Goal: Information Seeking & Learning: Learn about a topic

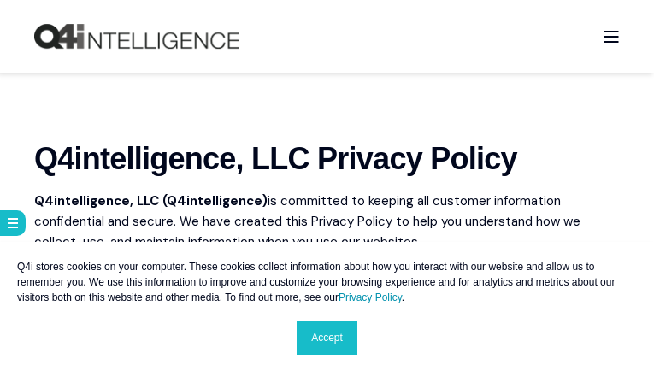
scroll to position [73, 0]
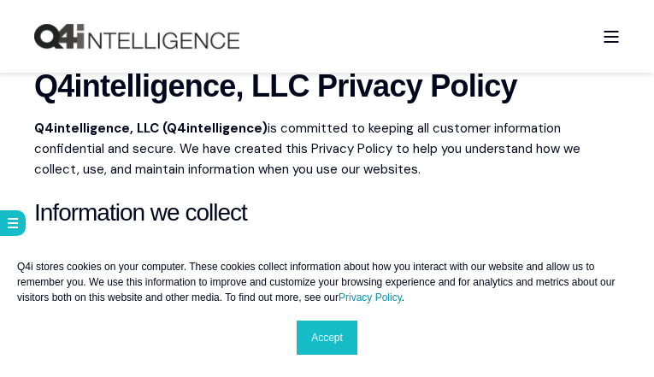
scroll to position [85, 0]
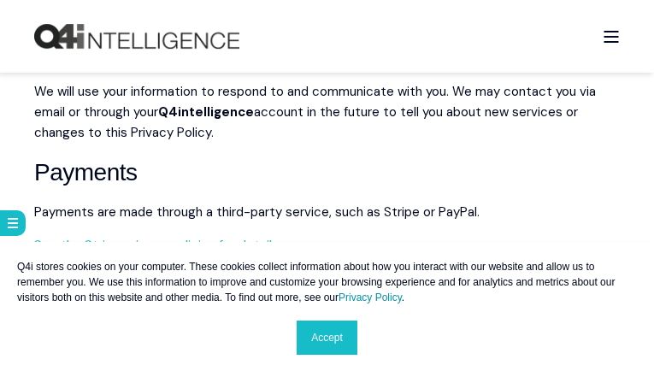
scroll to position [957, 0]
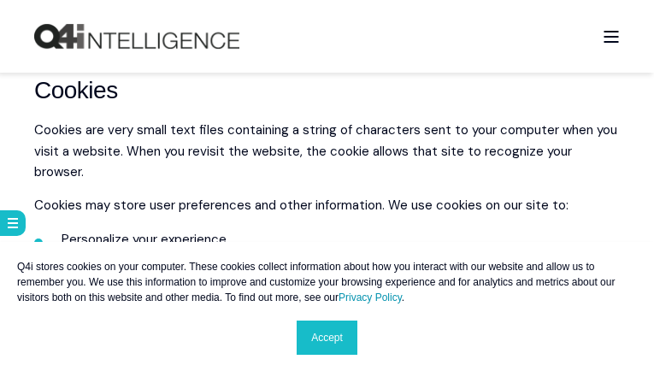
scroll to position [1618, 0]
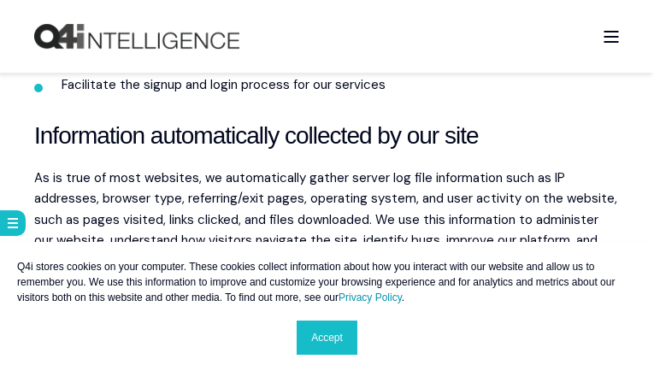
scroll to position [1953, 0]
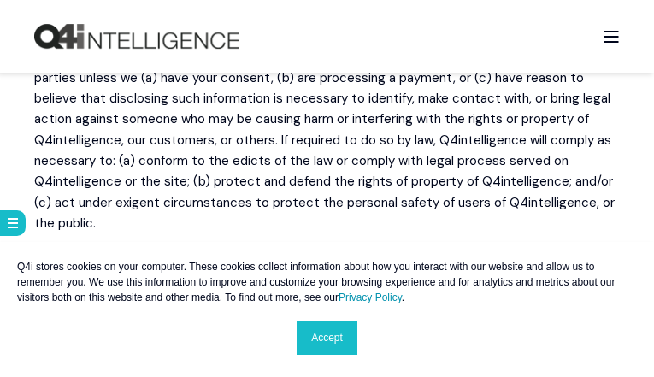
scroll to position [2177, 0]
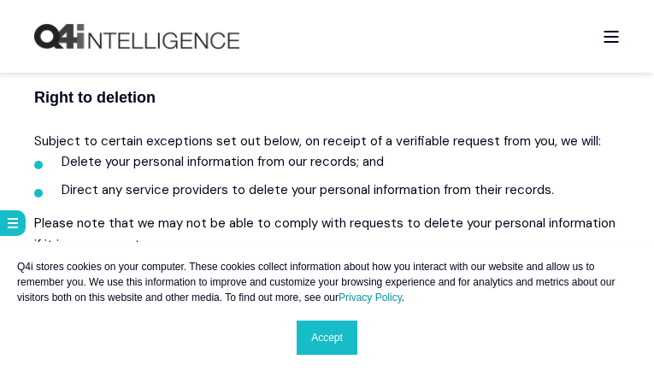
scroll to position [2470, 0]
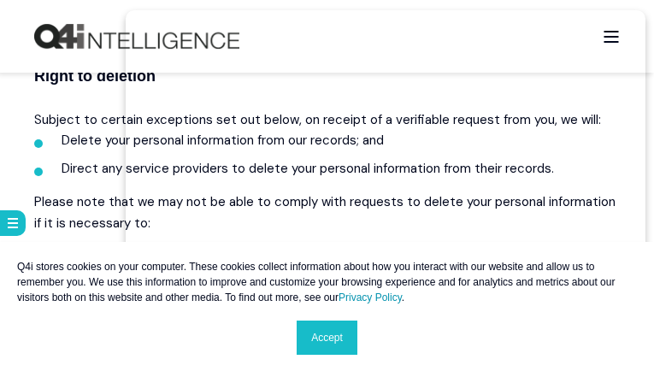
scroll to position [2619, 0]
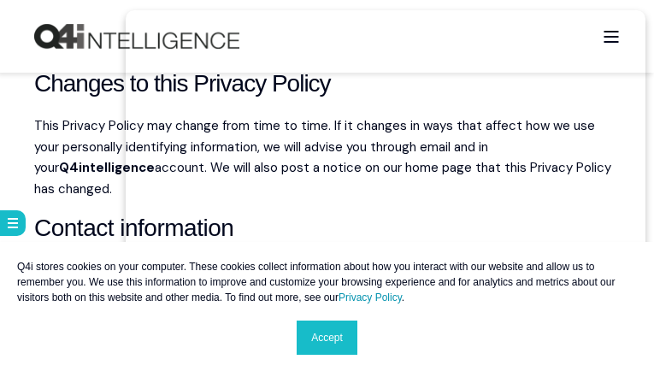
scroll to position [3341, 0]
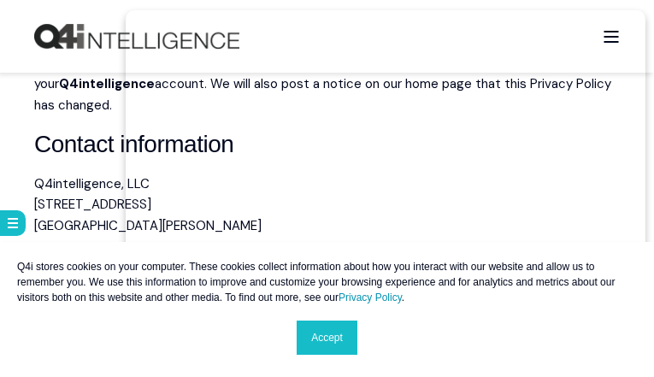
scroll to position [3485, 0]
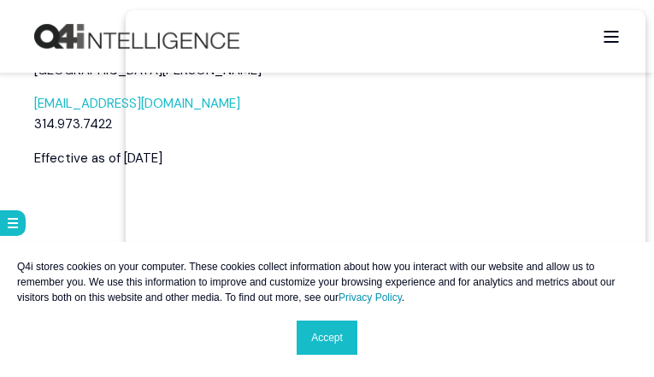
scroll to position [3606, 0]
